Goal: Task Accomplishment & Management: Use online tool/utility

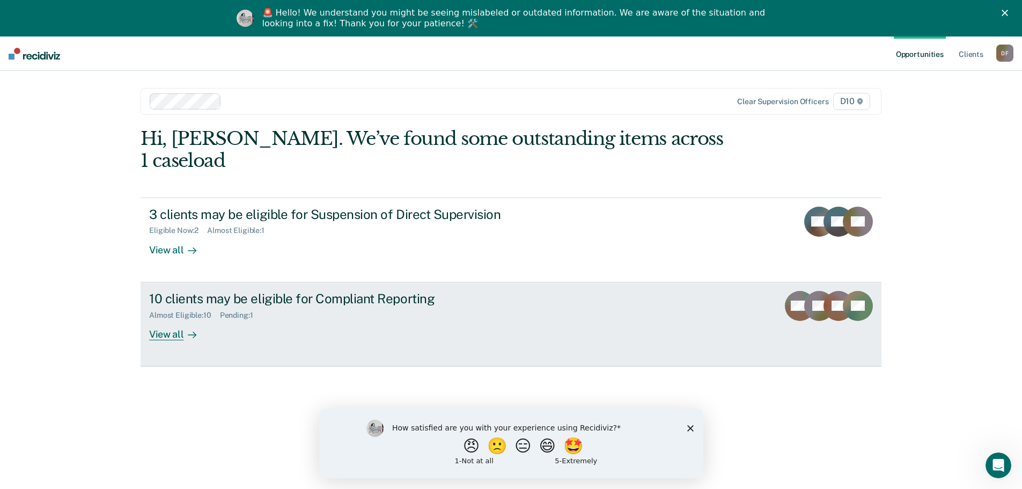
click at [251, 305] on div "10 clients may be eligible for Compliant Reporting Almost Eligible : 10 Pending…" at bounding box center [350, 315] width 402 height 49
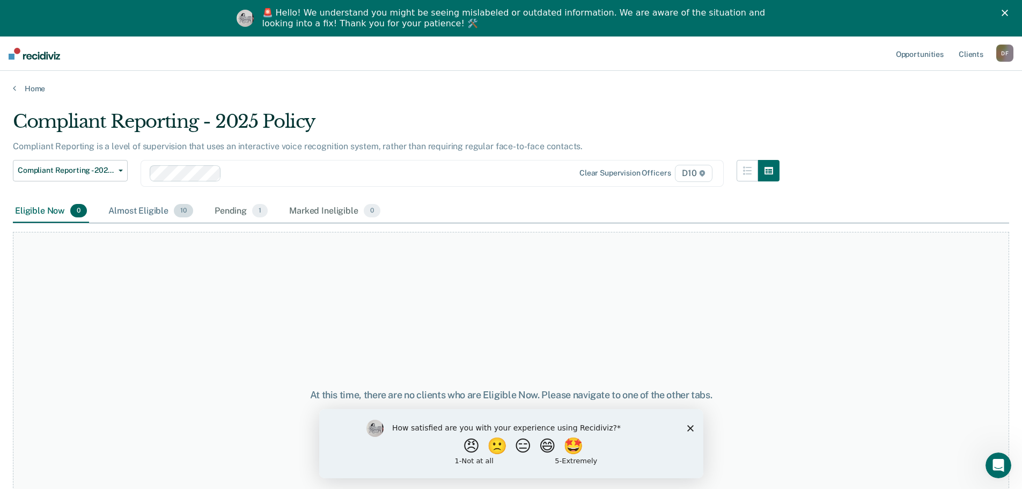
click at [133, 203] on div "Almost Eligible 10" at bounding box center [150, 212] width 89 height 24
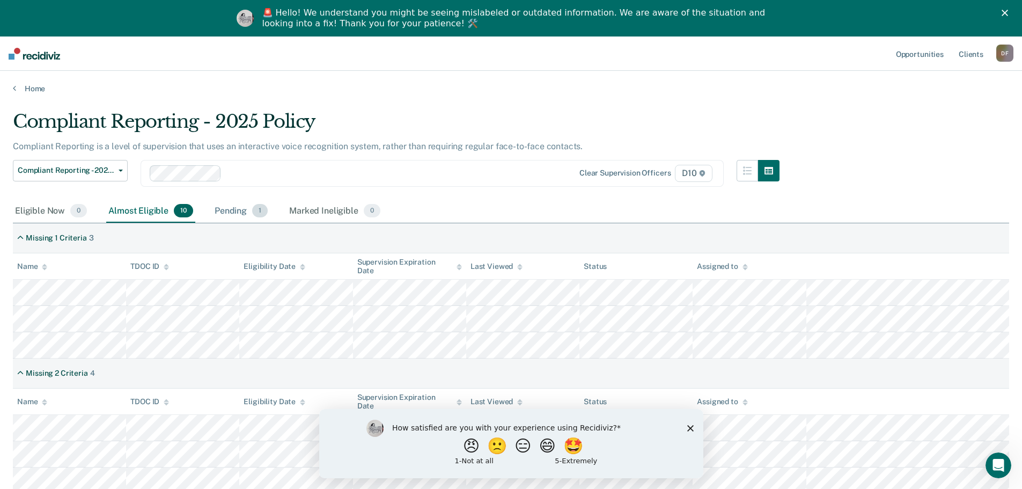
click at [237, 212] on div "Pending 1" at bounding box center [240, 212] width 57 height 24
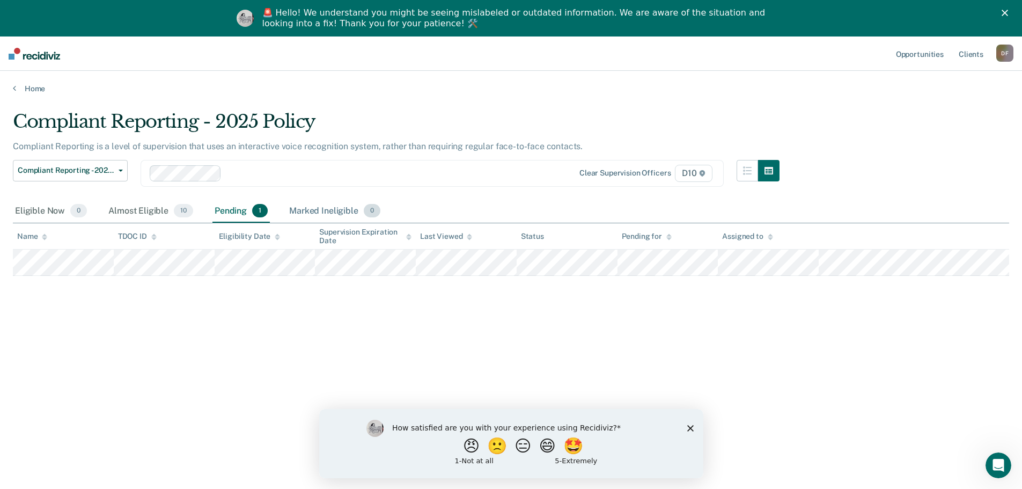
click at [296, 210] on div "Marked Ineligible 0" at bounding box center [335, 212] width 96 height 24
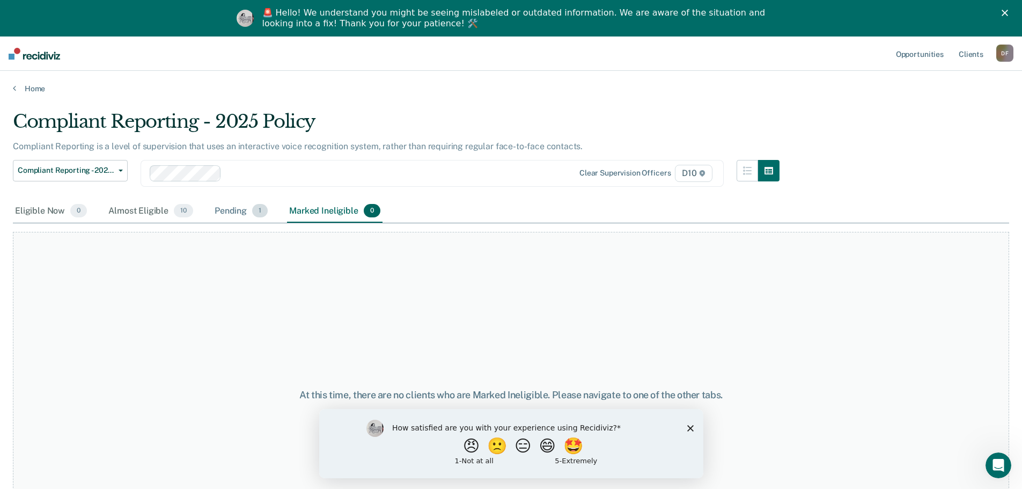
click at [239, 206] on div "Pending 1" at bounding box center [240, 212] width 57 height 24
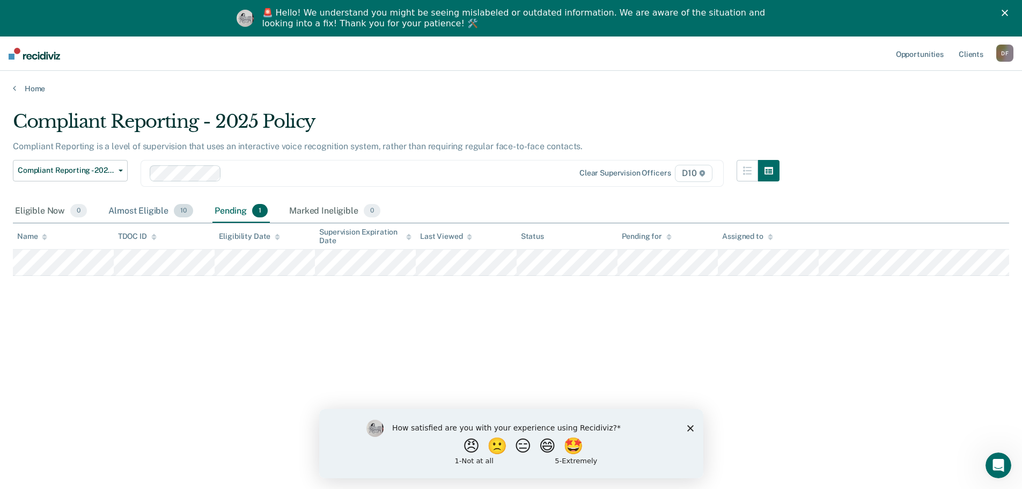
click at [149, 217] on div "Almost Eligible 10" at bounding box center [150, 212] width 89 height 24
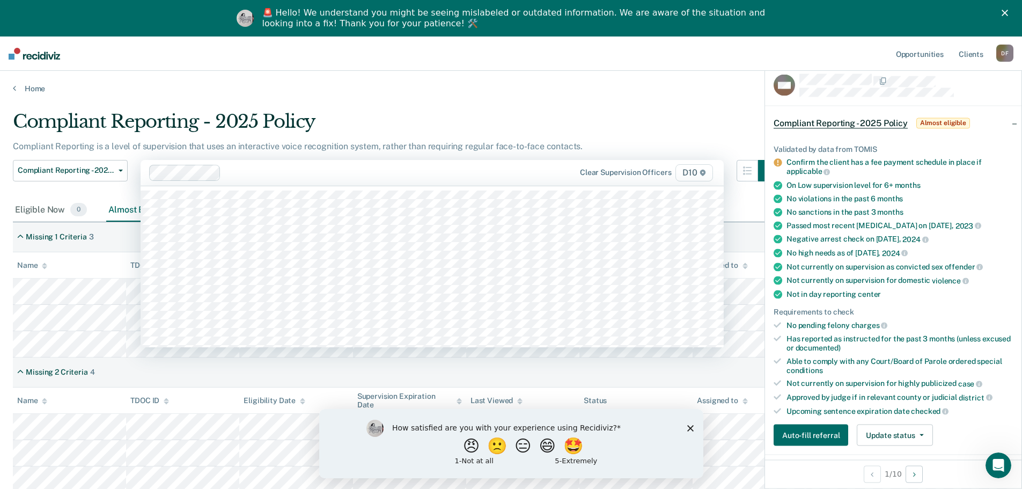
click at [537, 177] on div at bounding box center [384, 172] width 319 height 12
click at [505, 133] on div "Compliant Reporting - 2025 Policy" at bounding box center [396, 126] width 767 height 31
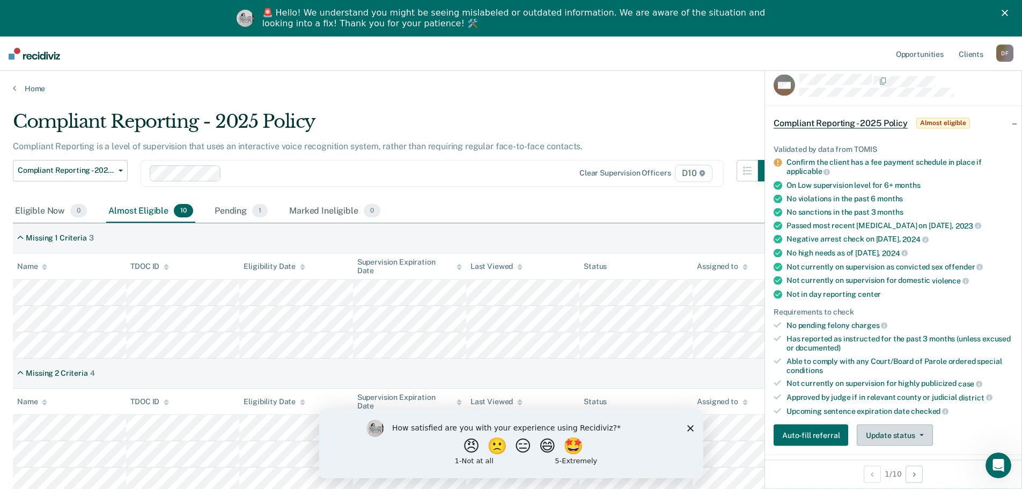
click at [897, 439] on button "Update status" at bounding box center [895, 434] width 76 height 21
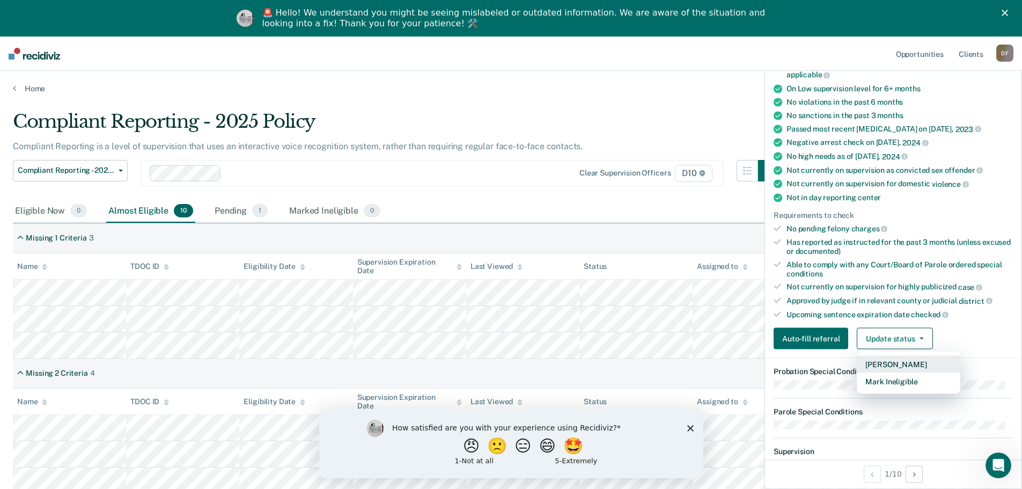
scroll to position [116, 0]
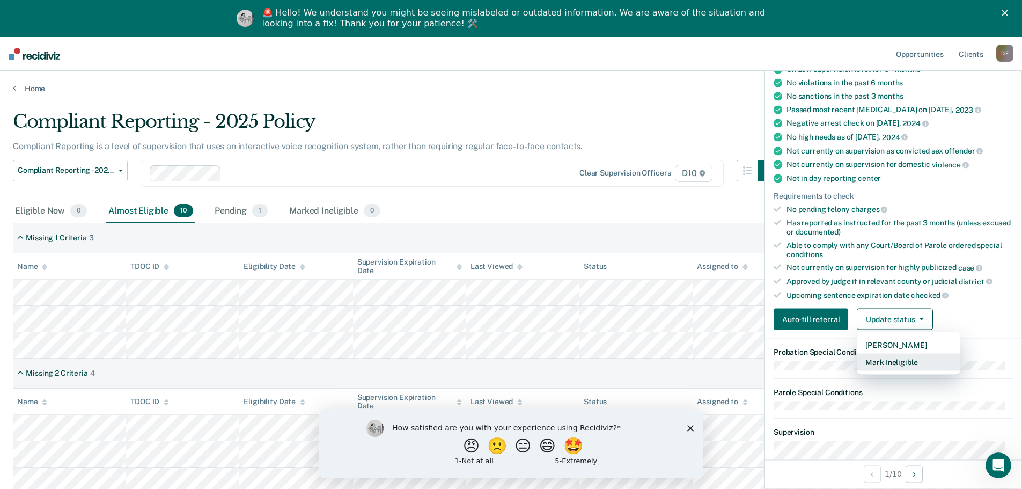
click at [889, 363] on button "Mark Ineligible" at bounding box center [909, 362] width 104 height 17
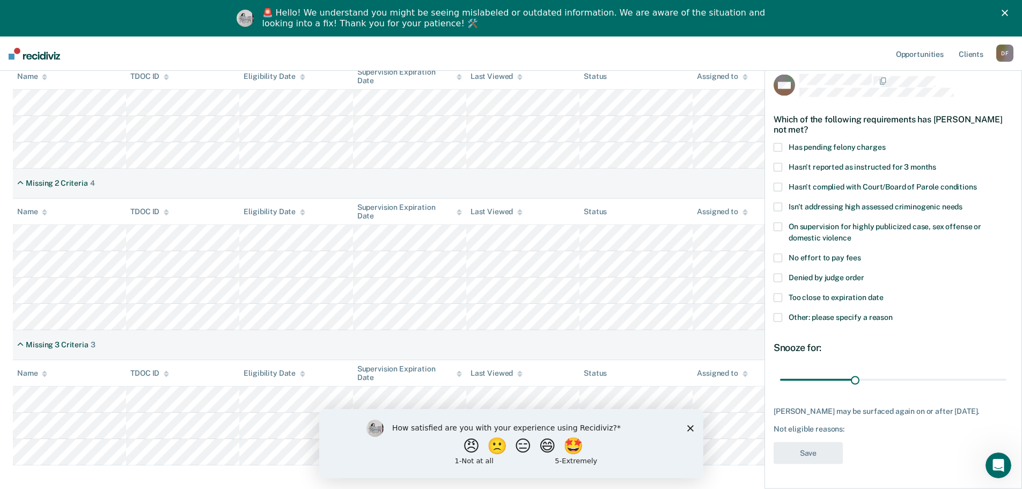
scroll to position [244, 0]
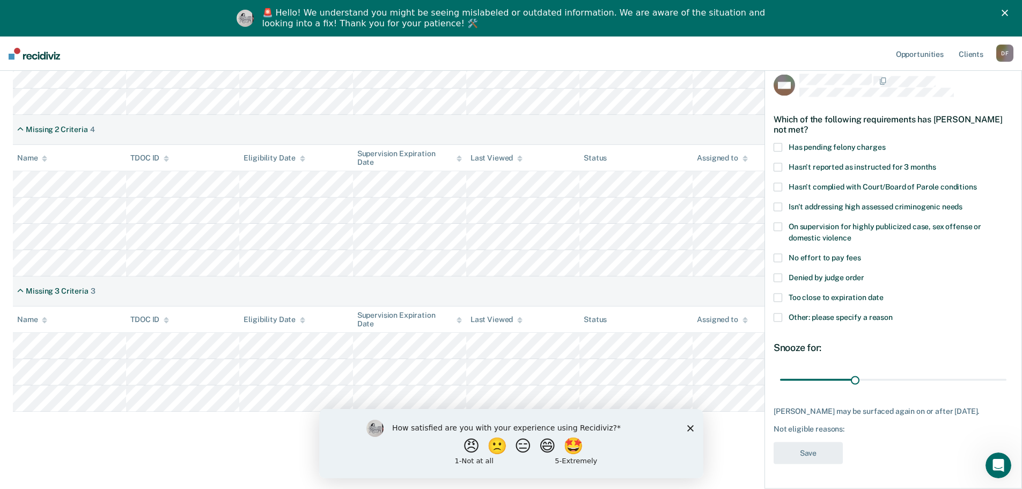
click at [856, 432] on div "Not eligible reasons:" at bounding box center [893, 428] width 239 height 9
click at [803, 429] on div "Not eligible reasons:" at bounding box center [893, 428] width 239 height 9
click at [829, 434] on div "Not eligible reasons:" at bounding box center [893, 428] width 239 height 9
click at [833, 432] on div "Not eligible reasons:" at bounding box center [893, 428] width 239 height 9
click at [858, 433] on div "Not eligible reasons:" at bounding box center [893, 428] width 239 height 9
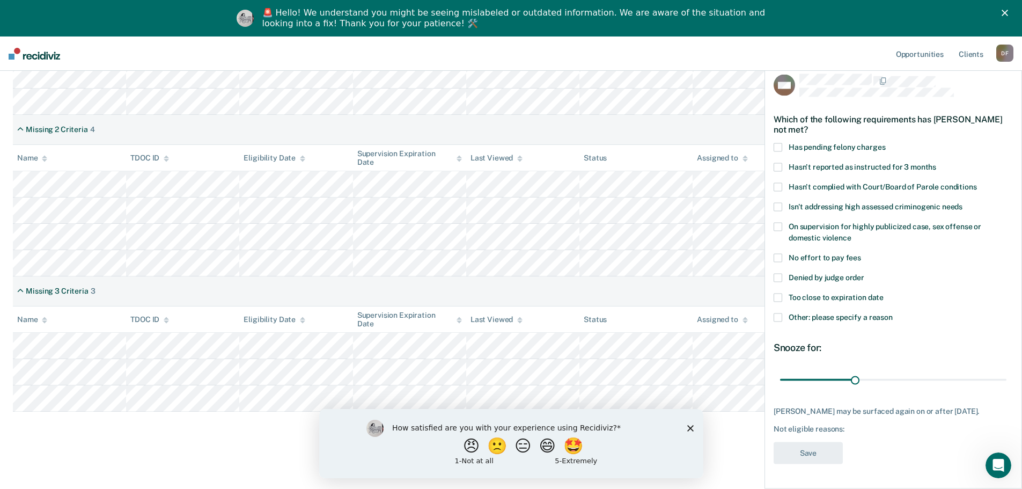
click at [853, 437] on div "MM Which of the following requirements has [PERSON_NAME] not met? Has pending f…" at bounding box center [893, 272] width 239 height 397
click at [779, 313] on span at bounding box center [778, 317] width 9 height 9
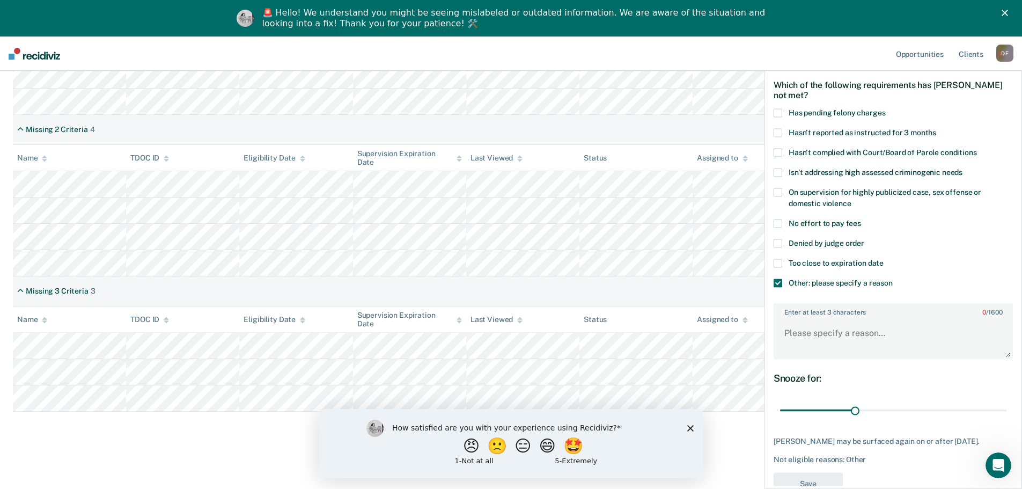
scroll to position [58, 0]
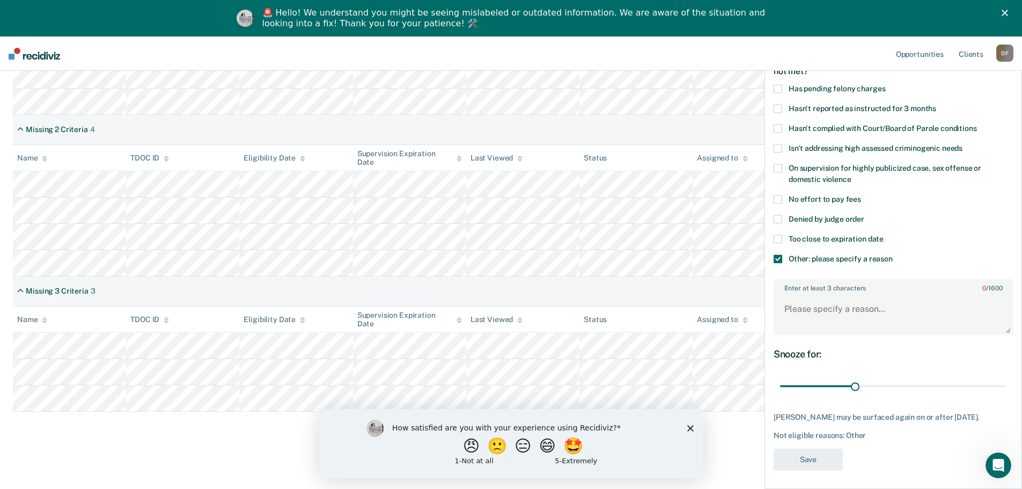
click at [857, 437] on div "[PERSON_NAME] may be surfaced again on or after [DATE]. Not eligible reasons: O…" at bounding box center [893, 426] width 239 height 27
click at [864, 440] on div "Not eligible reasons: Other" at bounding box center [893, 435] width 239 height 9
click at [839, 310] on textarea "Enter at least 3 characters 0 / 1600" at bounding box center [893, 314] width 237 height 40
type textarea "Sex offense"
click at [807, 470] on button "Save" at bounding box center [808, 459] width 69 height 22
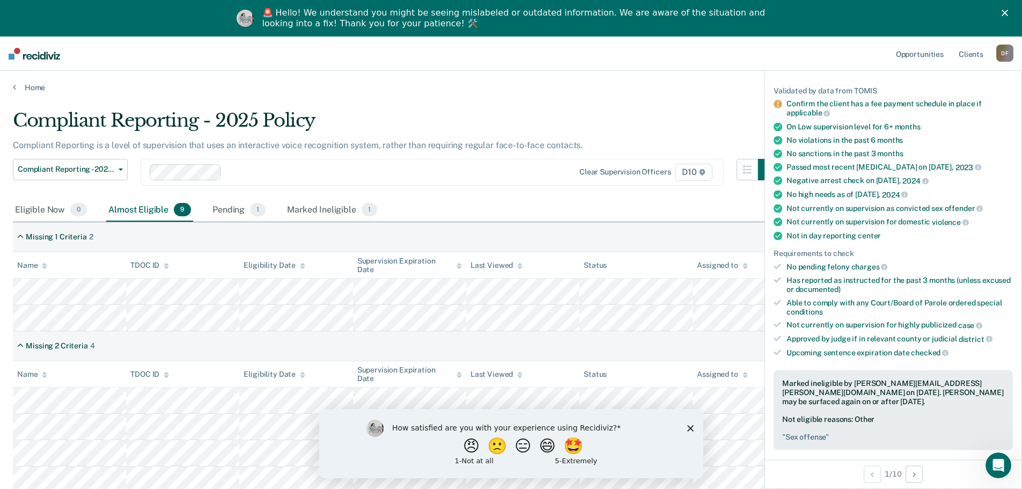
scroll to position [0, 0]
click at [1004, 53] on div "D F" at bounding box center [1004, 53] width 17 height 17
click at [936, 107] on link "Log Out" at bounding box center [962, 106] width 86 height 9
